Goal: Navigation & Orientation: Find specific page/section

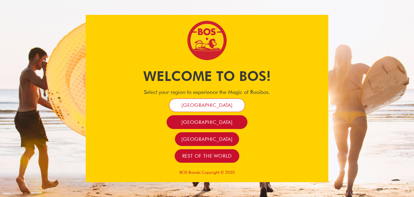
click at [211, 105] on span "[GEOGRAPHIC_DATA]" at bounding box center [206, 105] width 51 height 6
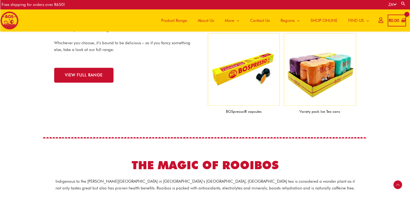
scroll to position [590, 0]
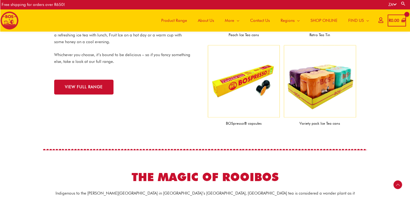
click at [238, 83] on img at bounding box center [244, 81] width 72 height 72
click at [265, 89] on img at bounding box center [244, 81] width 72 height 72
click at [91, 84] on link "VIEW FULL RANGE" at bounding box center [83, 86] width 59 height 15
